Goal: Find specific page/section: Find specific page/section

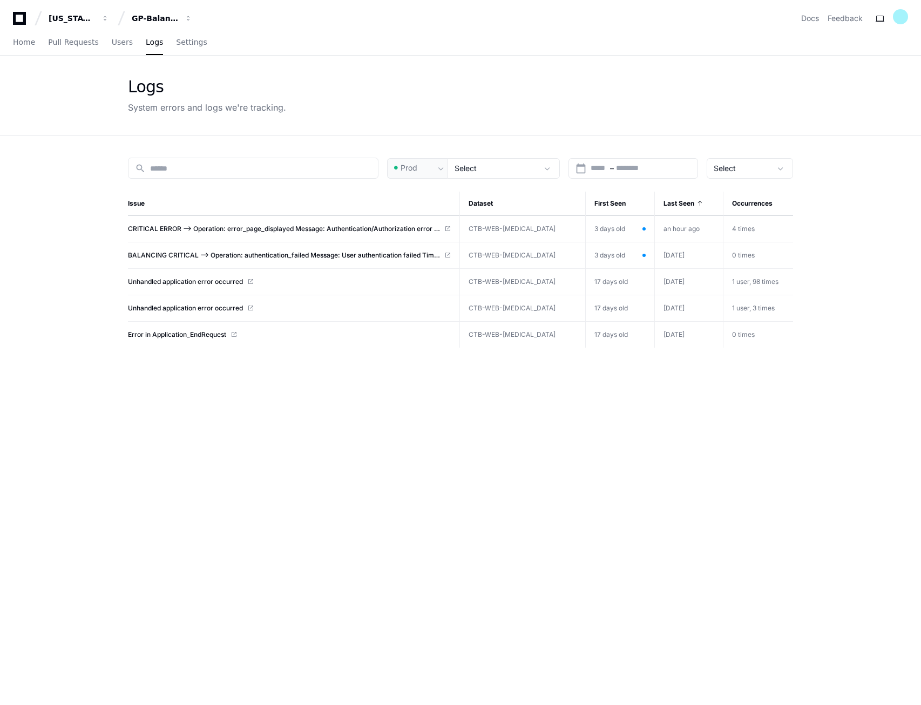
click at [292, 523] on div "search Prod Select calendar_today Start – End date Select Issue Dataset First S…" at bounding box center [460, 488] width 691 height 705
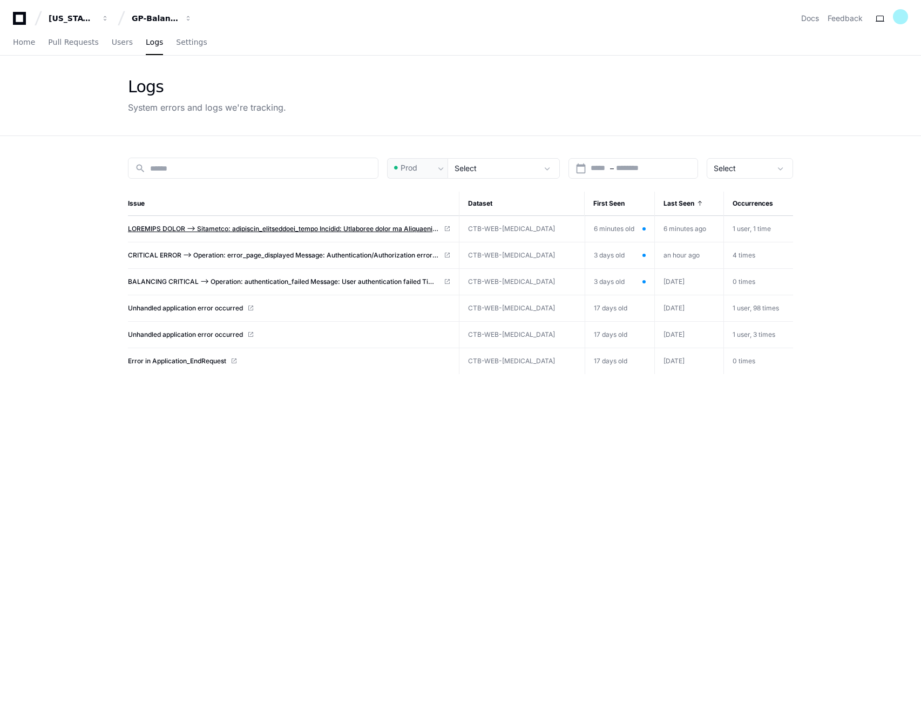
click at [311, 231] on span at bounding box center [283, 229] width 311 height 9
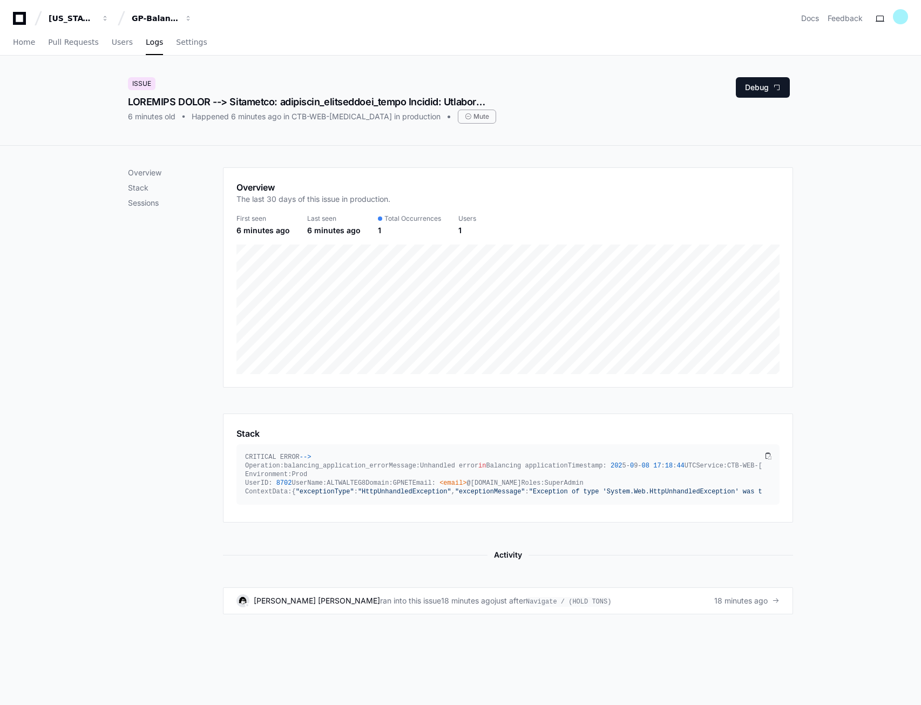
click at [138, 449] on div "Overview Stack Sessions" at bounding box center [175, 390] width 95 height 447
click at [146, 43] on span "Logs" at bounding box center [154, 42] width 17 height 6
